Goal: Use online tool/utility: Use online tool/utility

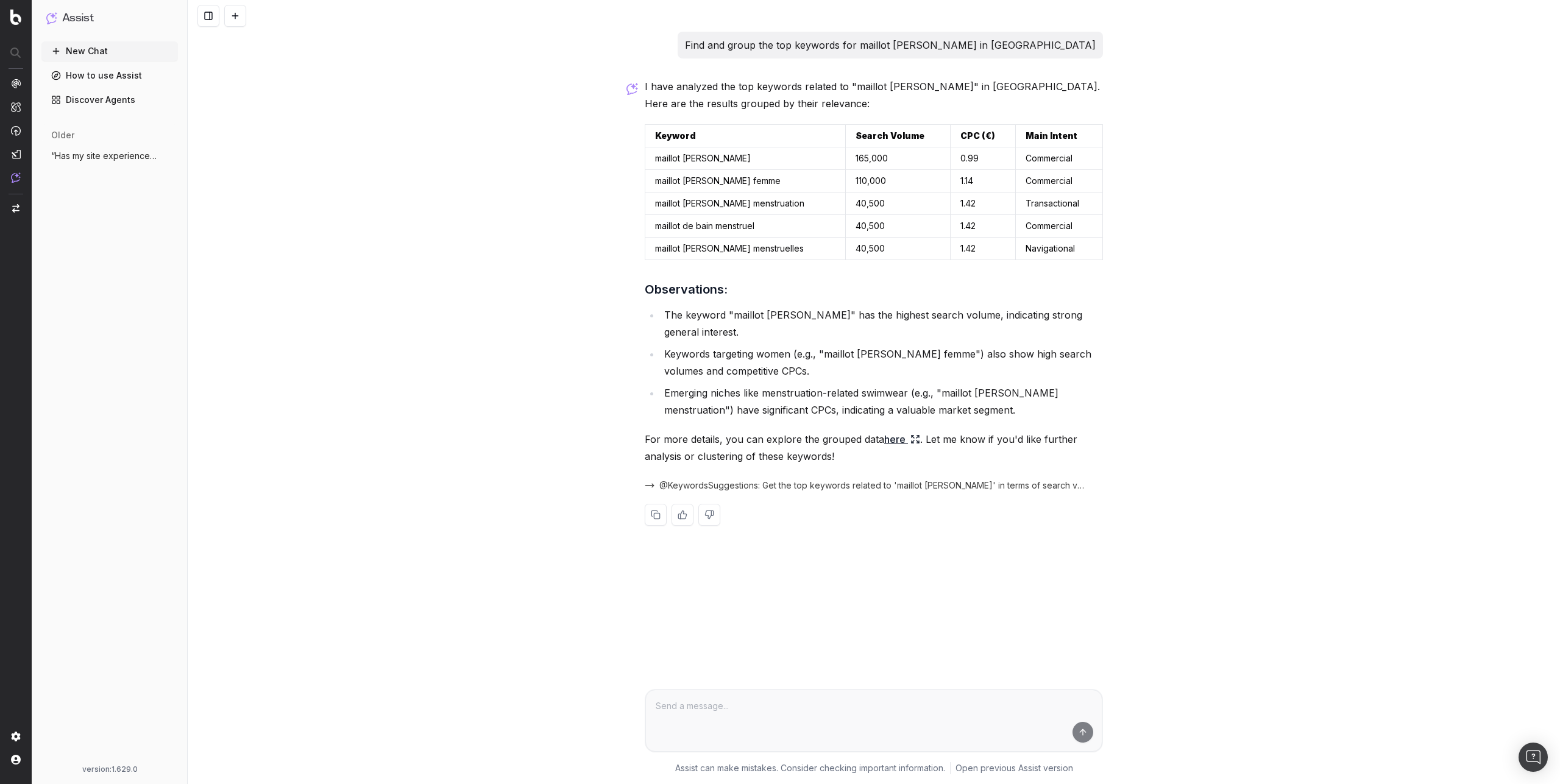
drag, startPoint x: 647, startPoint y: 485, endPoint x: 672, endPoint y: 468, distance: 30.2
click at [647, 485] on button "@KeywordsSuggestions: Get the top keywords related to 'maillot [PERSON_NAME]' i…" at bounding box center [874, 485] width 458 height 12
click at [773, 484] on span "@KeywordsSuggestions: Get the top keywords related to 'maillot [PERSON_NAME]' i…" at bounding box center [874, 485] width 429 height 12
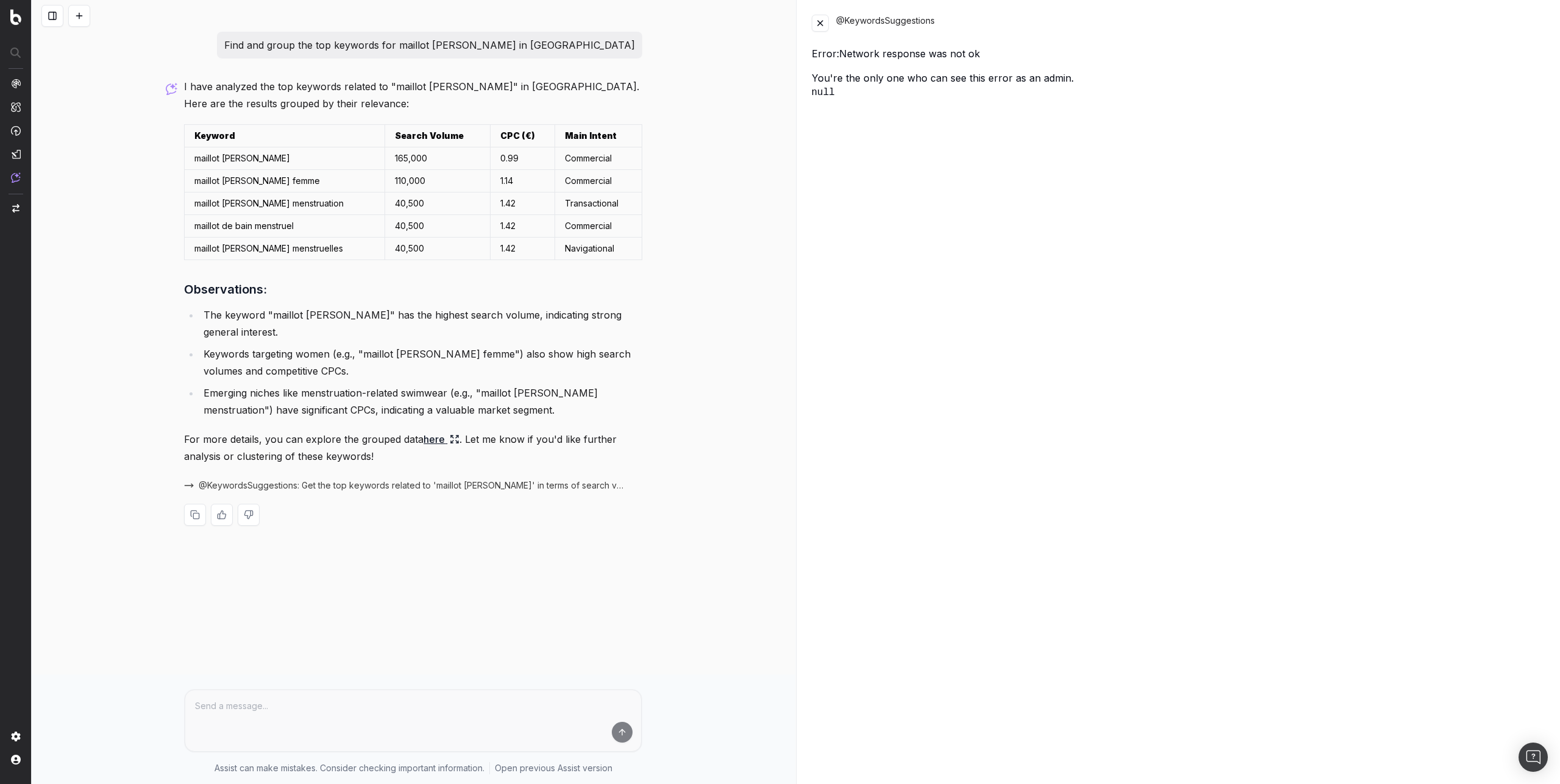
click at [888, 22] on div "@KeywordsSuggestions" at bounding box center [1191, 23] width 710 height 17
copy div "KeywordsSuggestions"
click at [815, 21] on button at bounding box center [820, 23] width 17 height 17
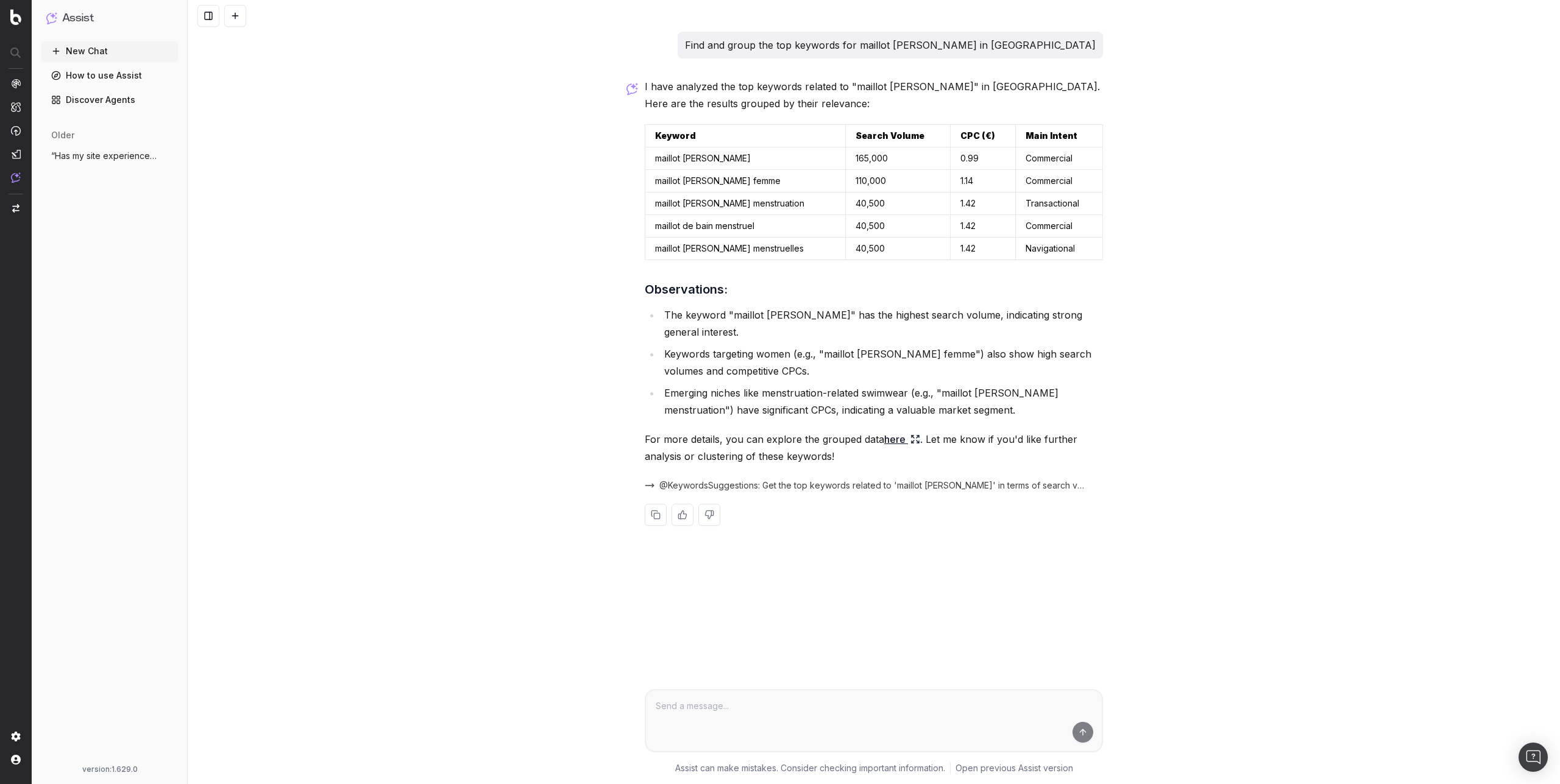
click at [511, 136] on div "Find and group the top keywords for maillot [PERSON_NAME] in [GEOGRAPHIC_DATA] …" at bounding box center [873, 392] width 1372 height 784
click at [870, 44] on p "Find and group the top keywords for maillot [PERSON_NAME] in [GEOGRAPHIC_DATA]" at bounding box center [890, 45] width 410 height 17
copy p "Find and group the top keywords for maillot [PERSON_NAME] in [GEOGRAPHIC_DATA]"
